Goal: Find specific fact: Find specific fact

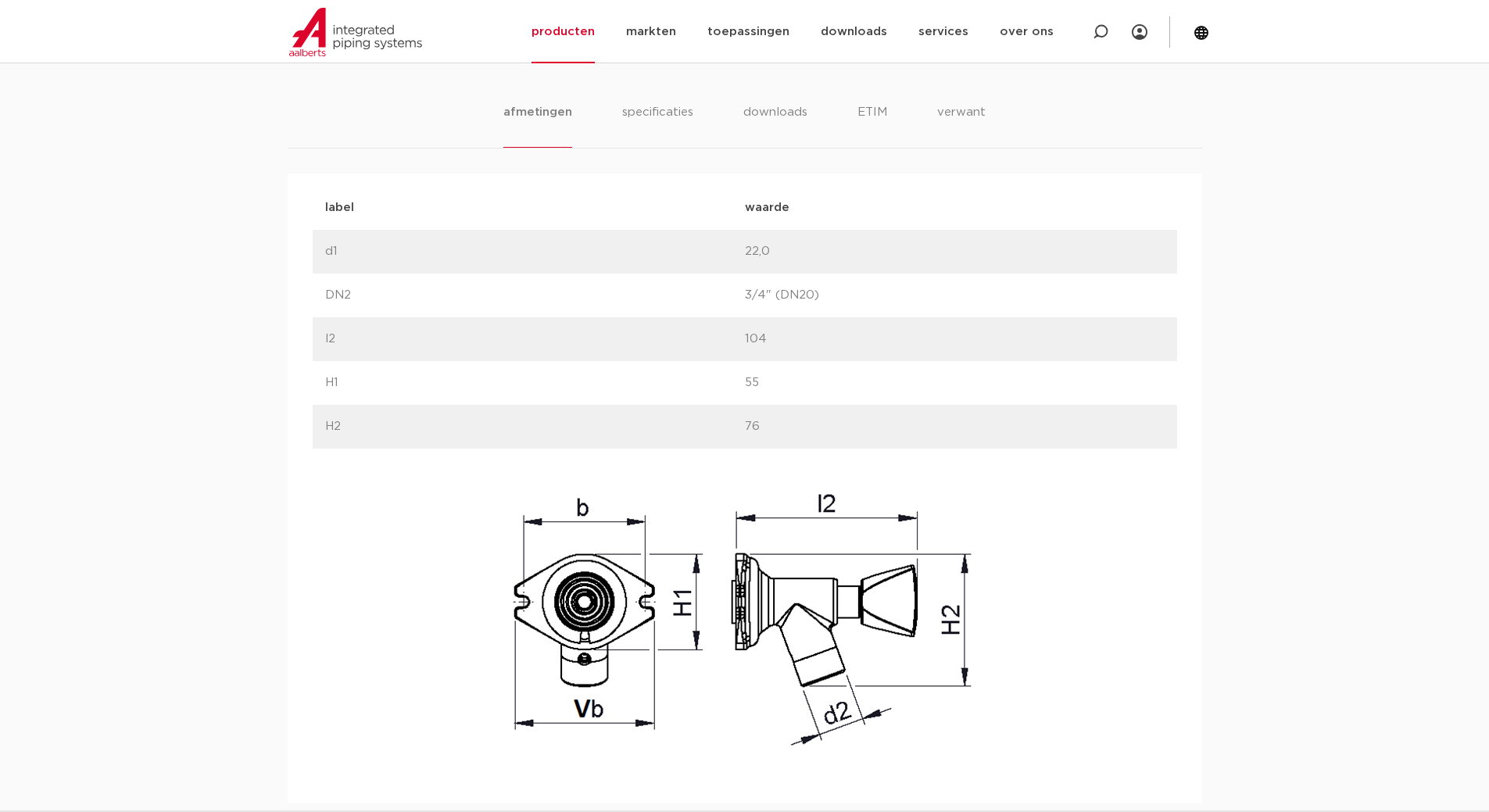
scroll to position [703, 0]
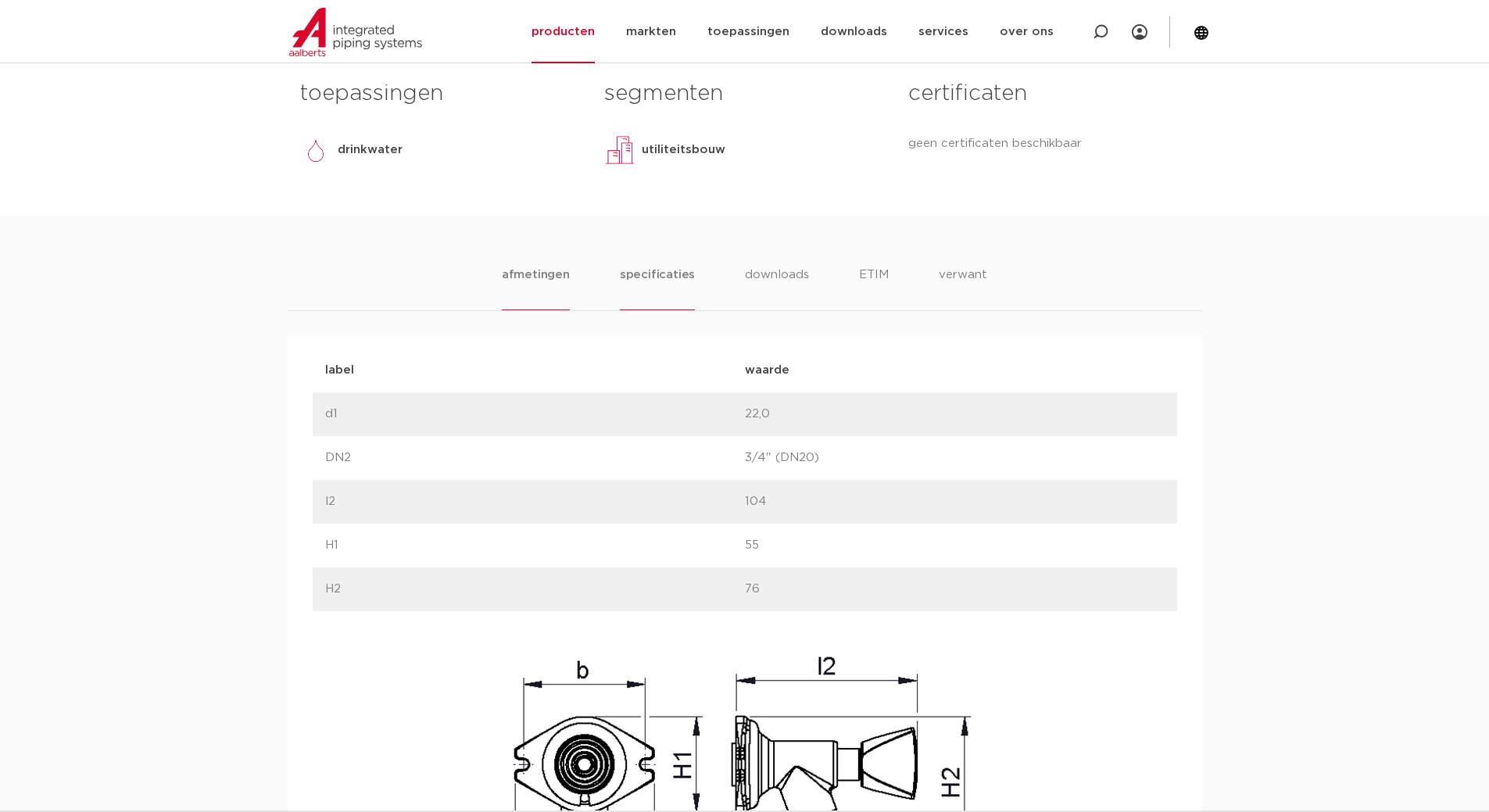
click at [658, 276] on li "specificaties" at bounding box center [658, 287] width 75 height 45
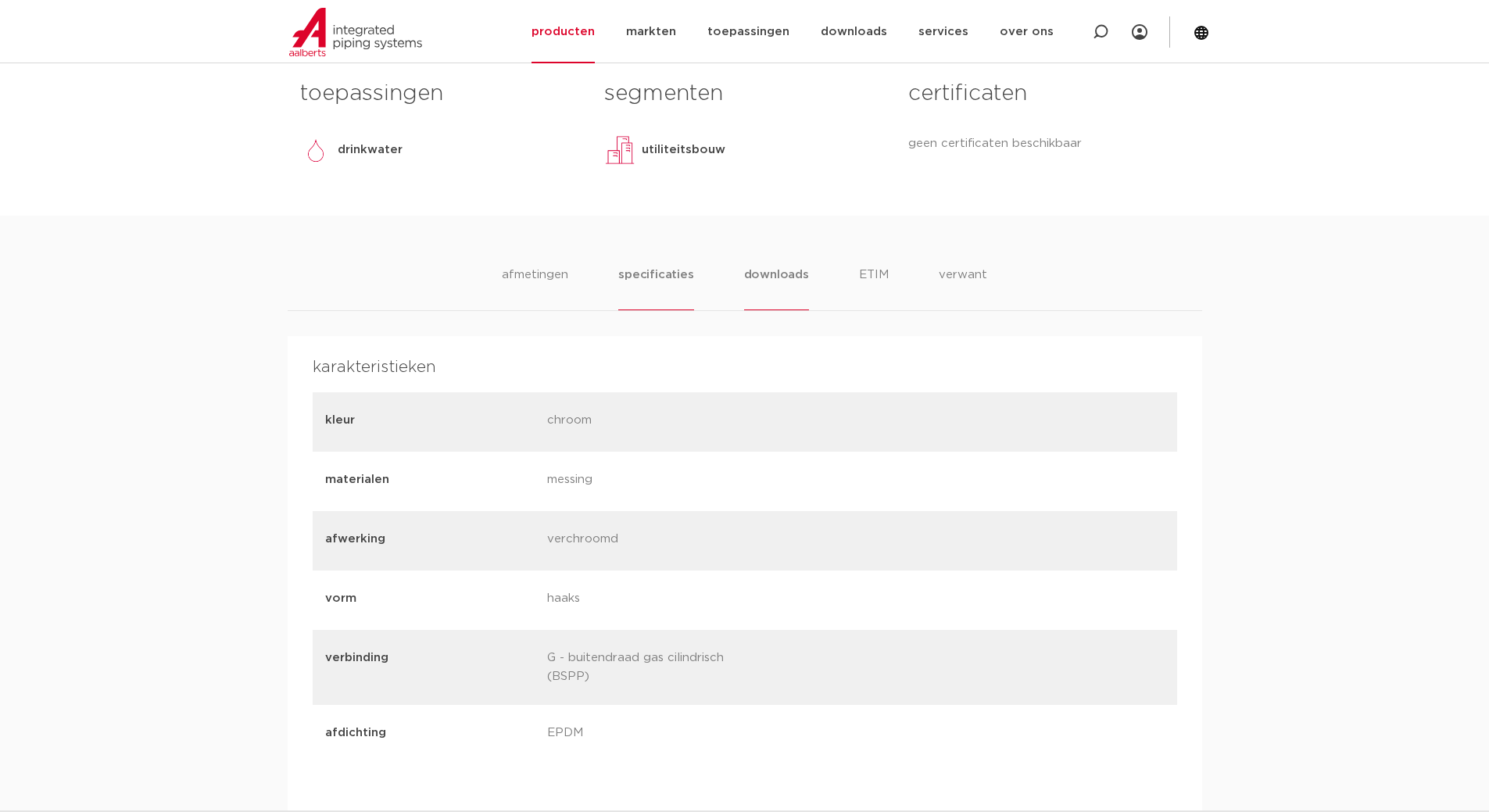
click at [786, 270] on li "downloads" at bounding box center [777, 287] width 65 height 45
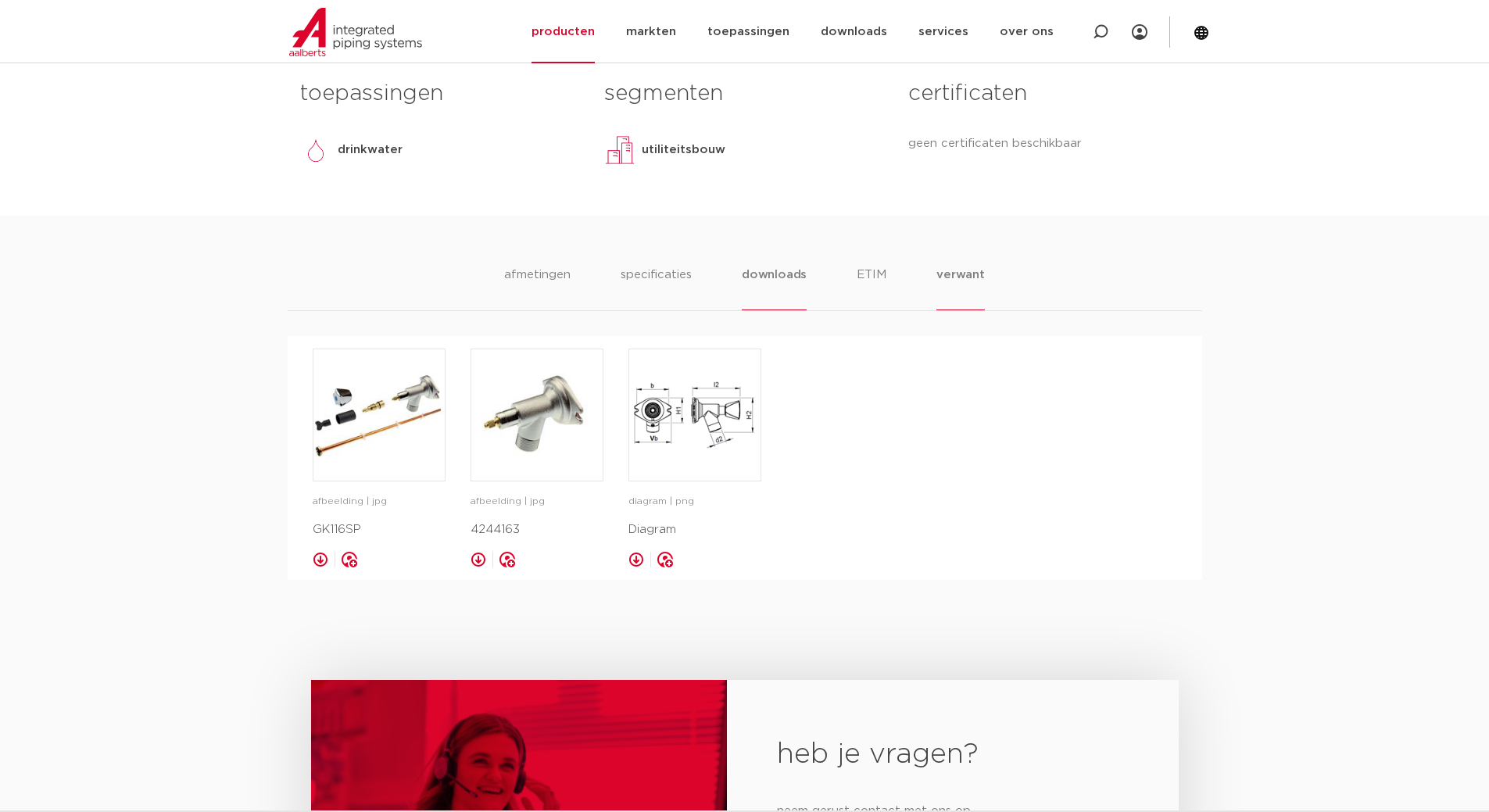
click at [948, 273] on li "verwant" at bounding box center [961, 287] width 49 height 45
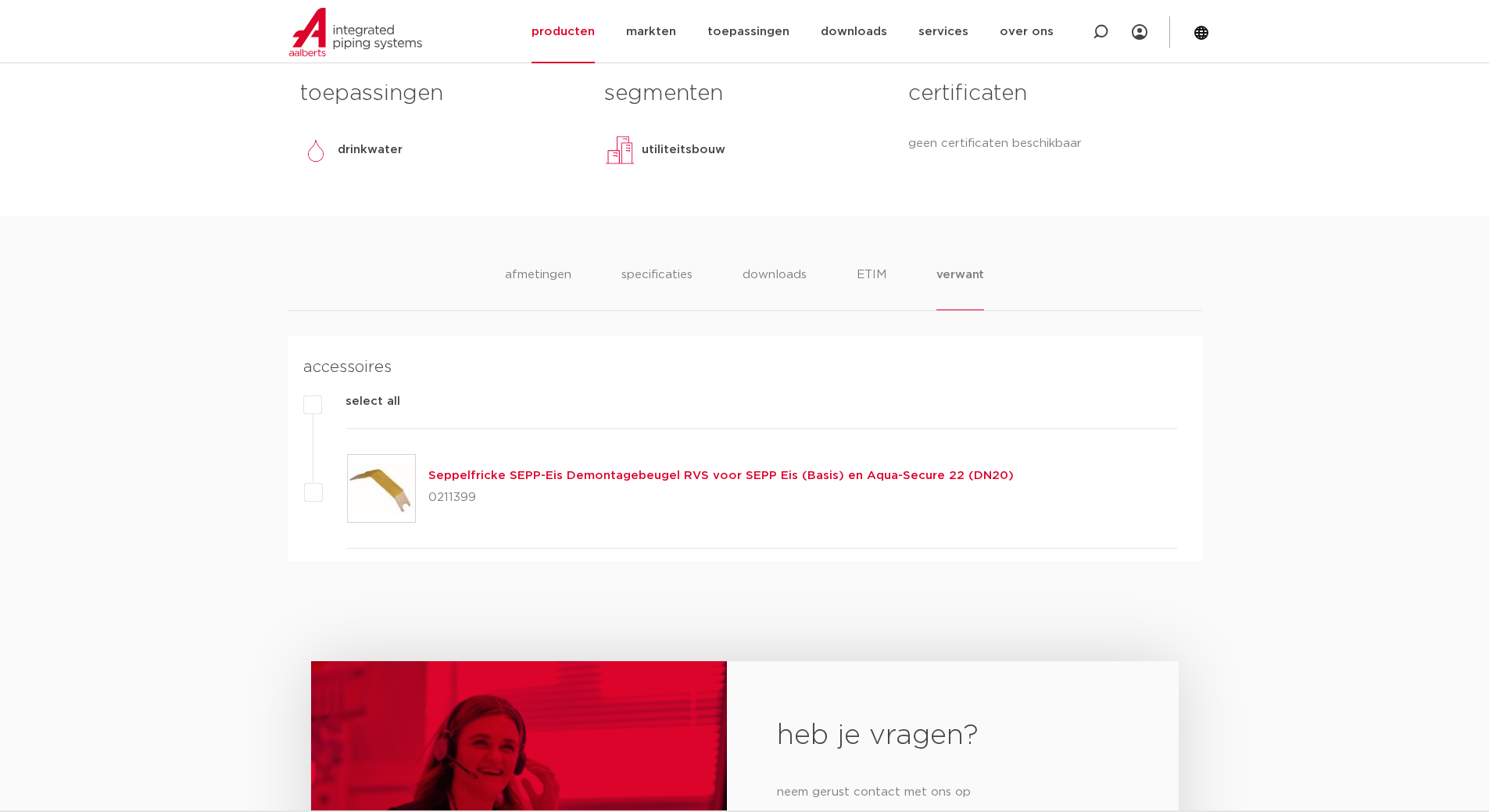
click at [683, 479] on link "Seppelfricke SEPP-Eis Demontagebeugel RVS voor SEPP Eis (Basis) en Aqua-Secure …" at bounding box center [721, 475] width 585 height 12
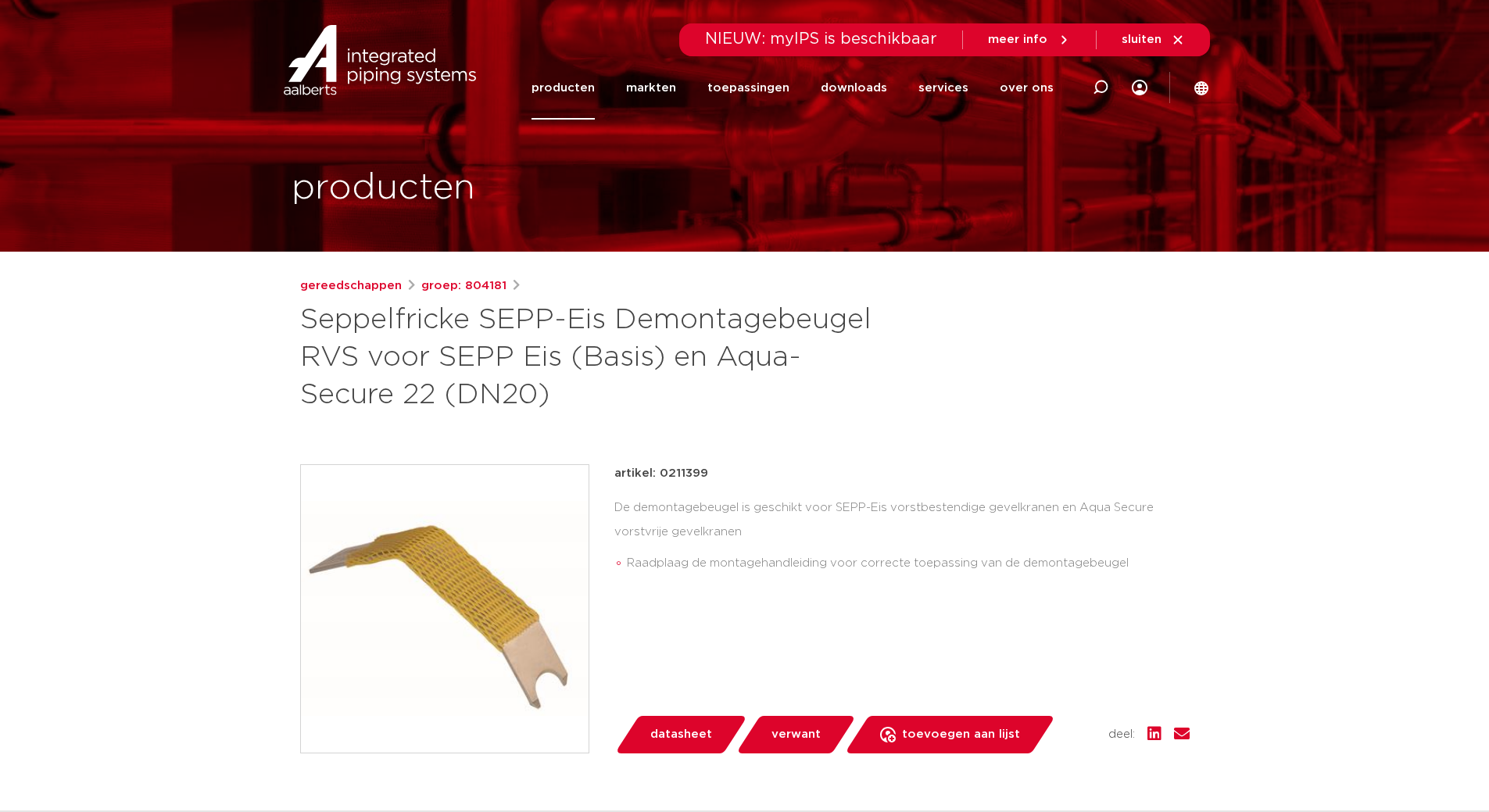
drag, startPoint x: 717, startPoint y: 478, endPoint x: 663, endPoint y: 473, distance: 54.2
click at [659, 474] on div "artikel: 0211399" at bounding box center [902, 473] width 575 height 18
copy p "0211399"
